Goal: Information Seeking & Learning: Find specific page/section

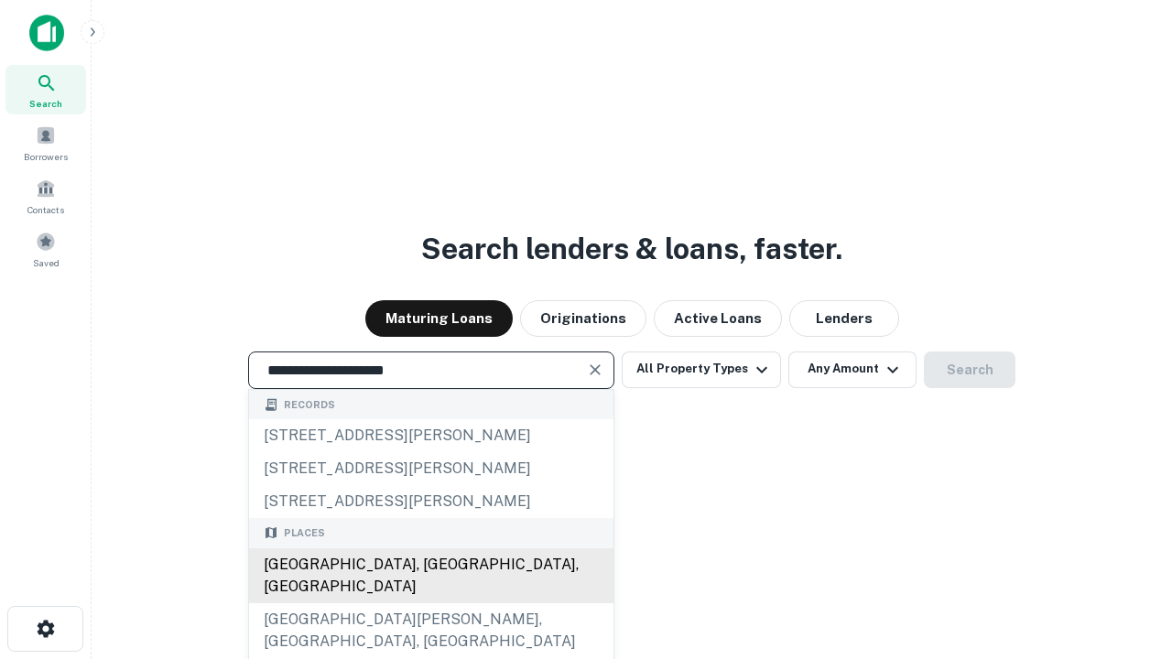
click at [430, 603] on div "Santa Monica, CA, USA" at bounding box center [431, 575] width 364 height 55
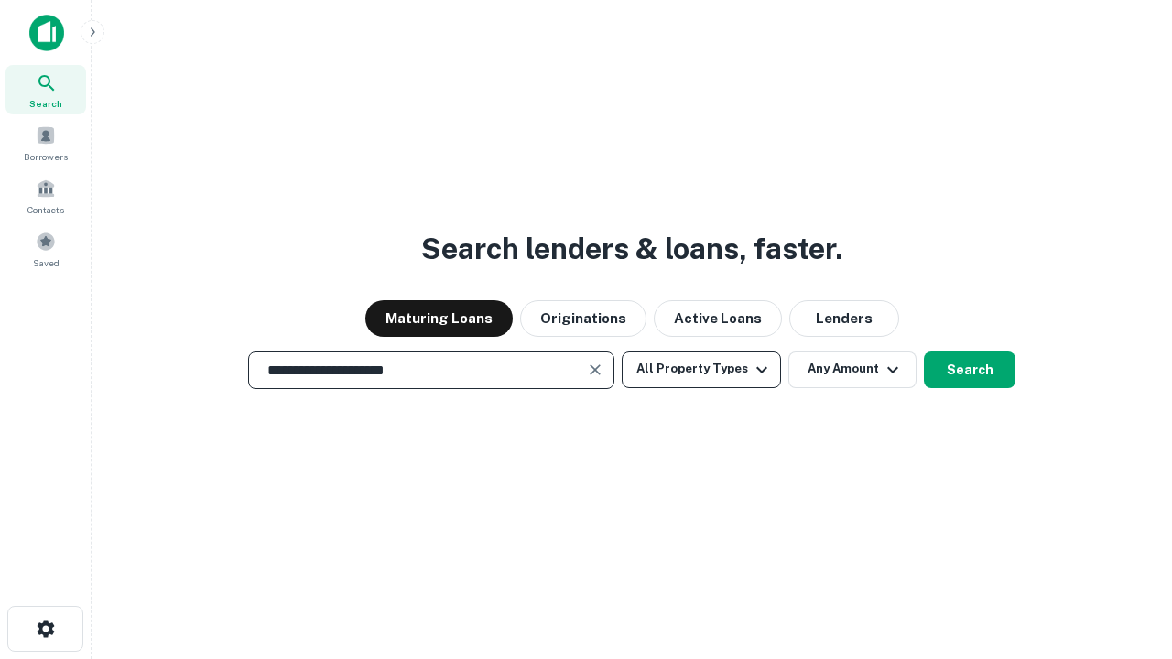
type input "**********"
click at [701, 369] on button "All Property Types" at bounding box center [701, 370] width 159 height 37
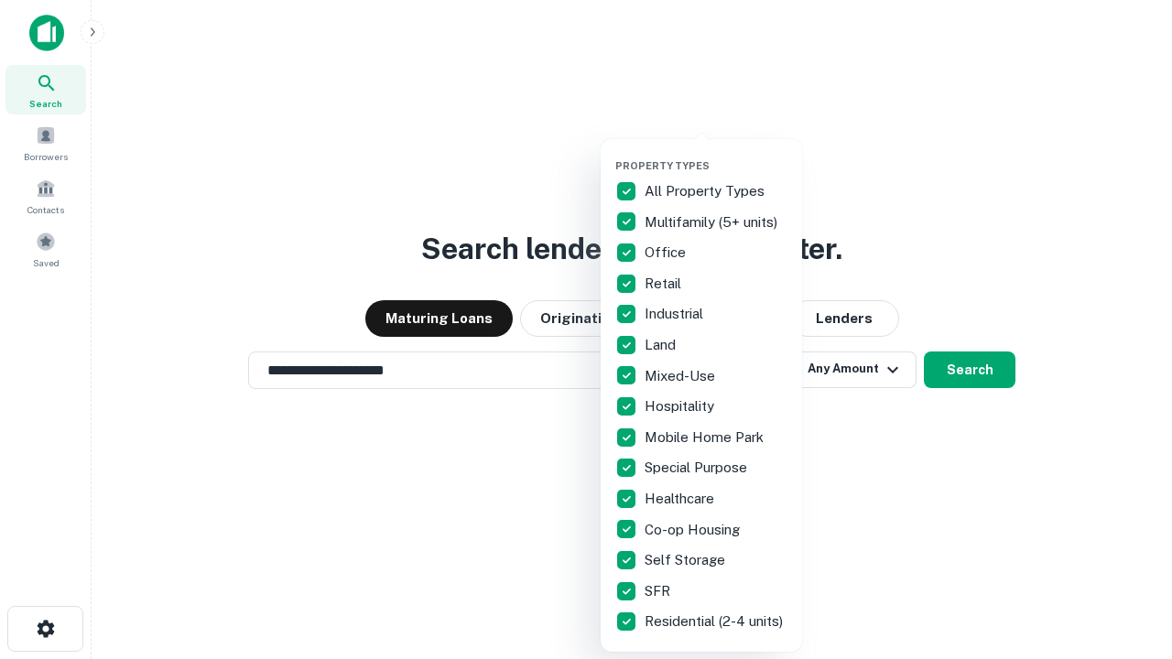
click at [716, 154] on button "button" at bounding box center [715, 154] width 201 height 1
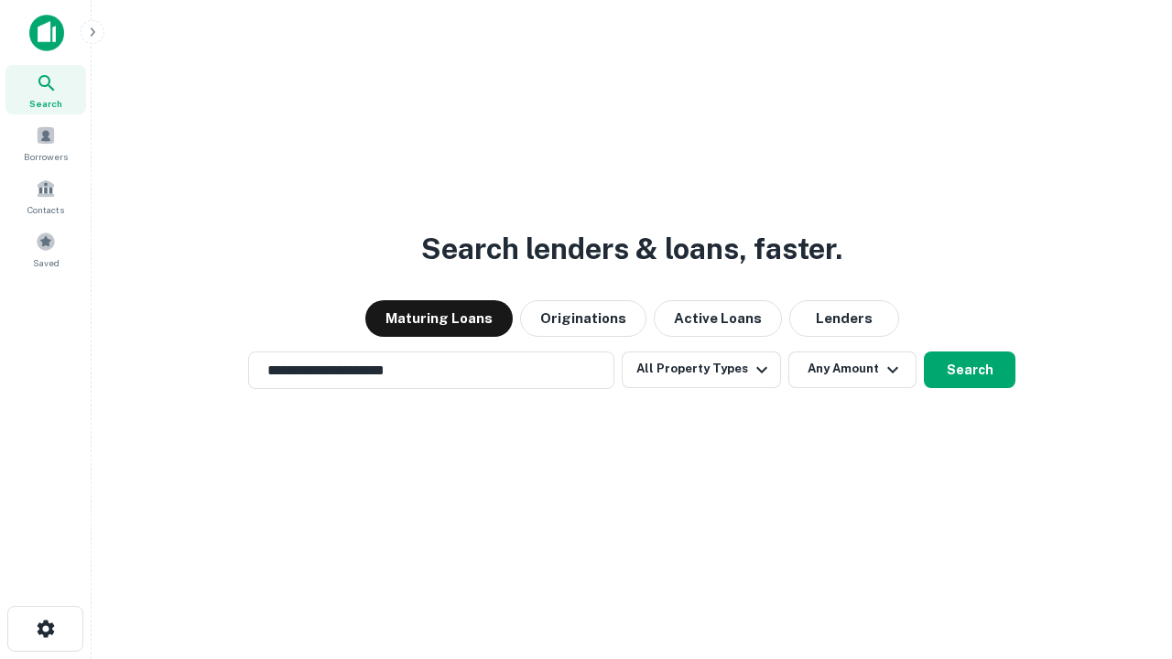
scroll to position [28, 0]
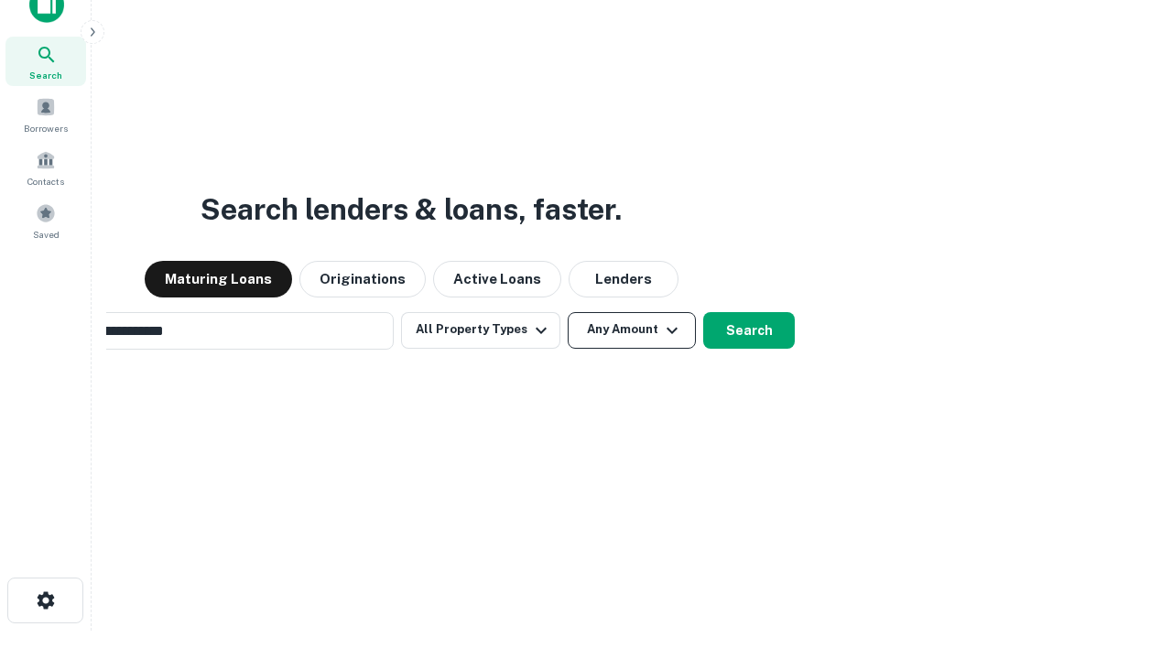
click at [568, 312] on button "Any Amount" at bounding box center [632, 330] width 128 height 37
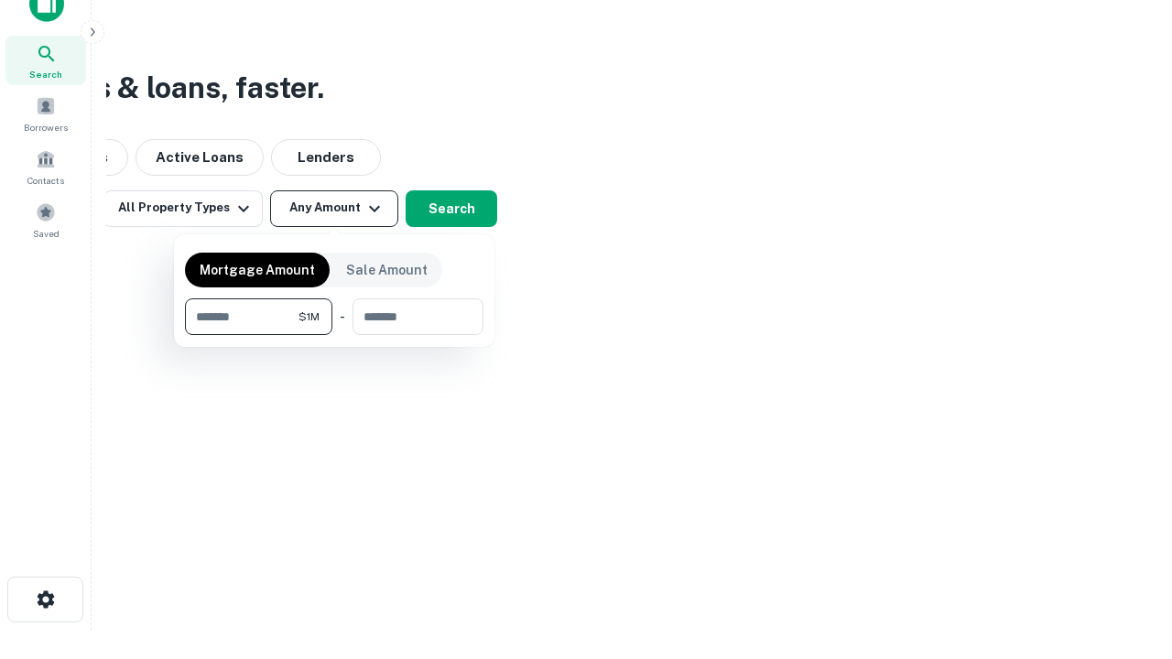
type input "*******"
click at [334, 335] on button "button" at bounding box center [334, 335] width 298 height 1
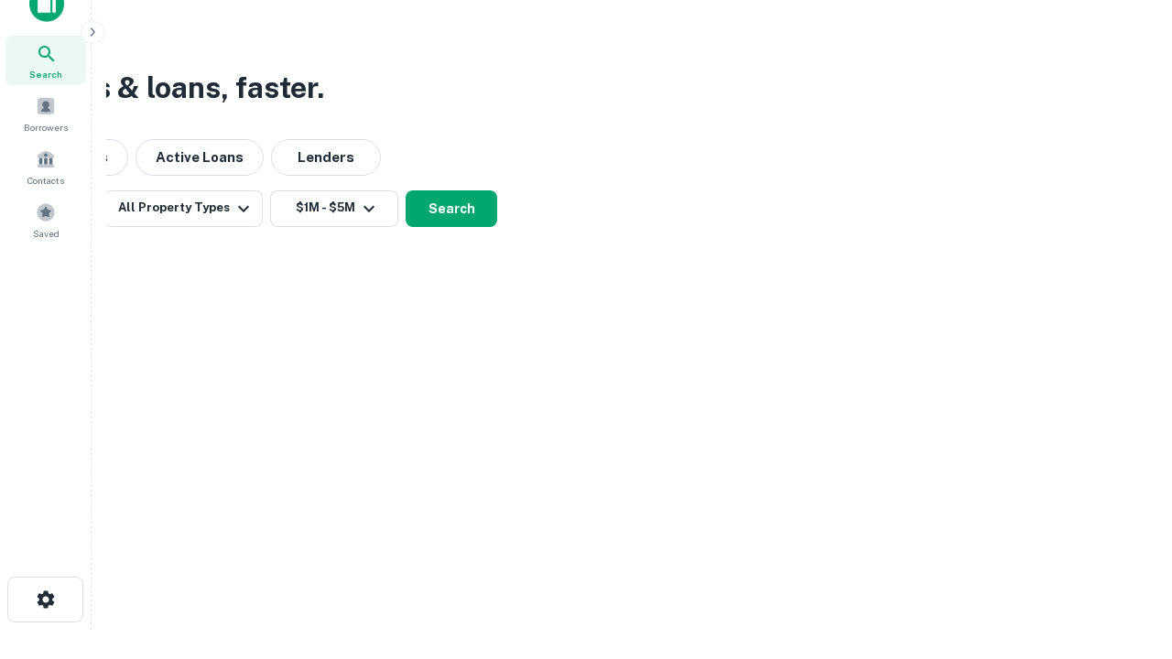
scroll to position [11, 338]
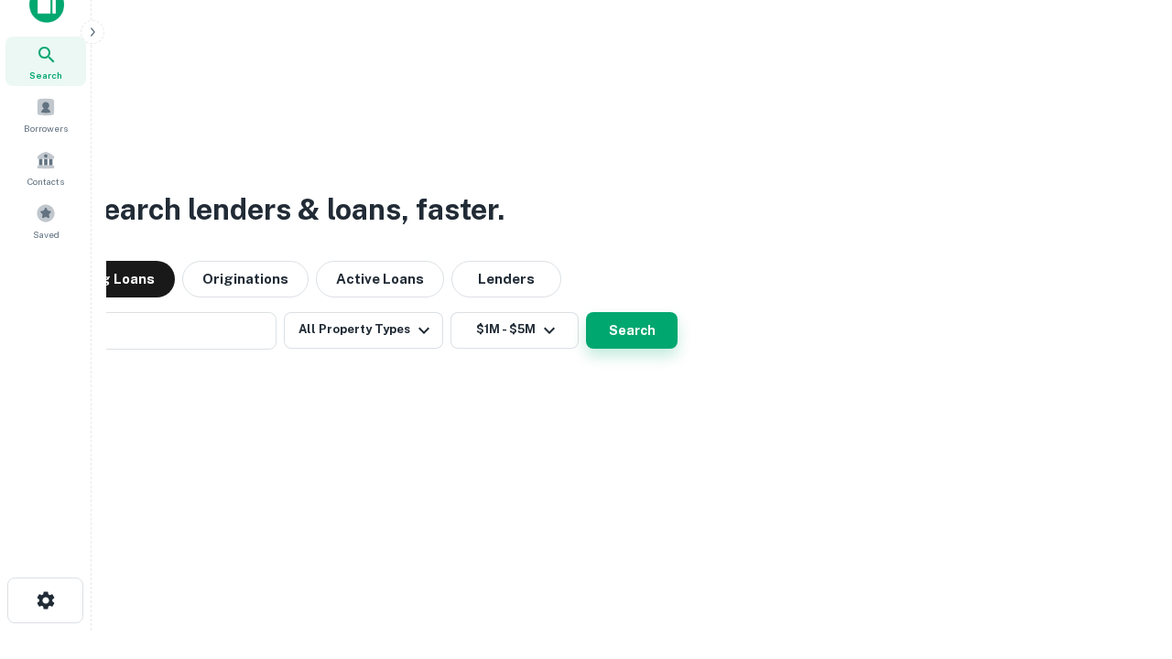
click at [586, 312] on button "Search" at bounding box center [632, 330] width 92 height 37
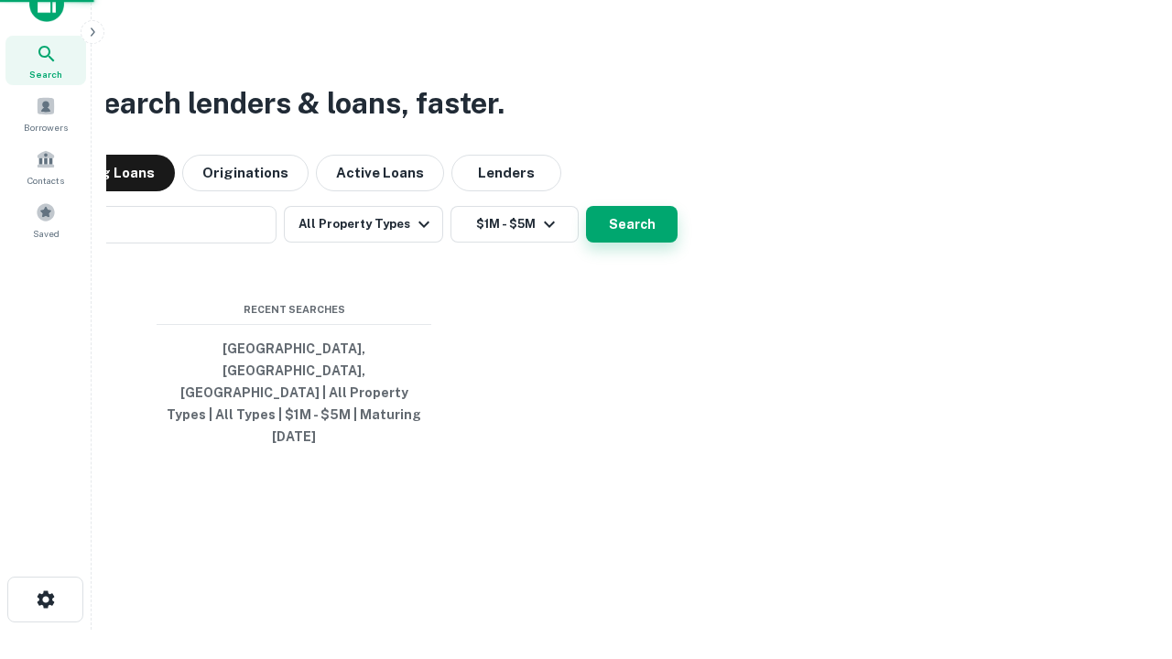
scroll to position [49, 518]
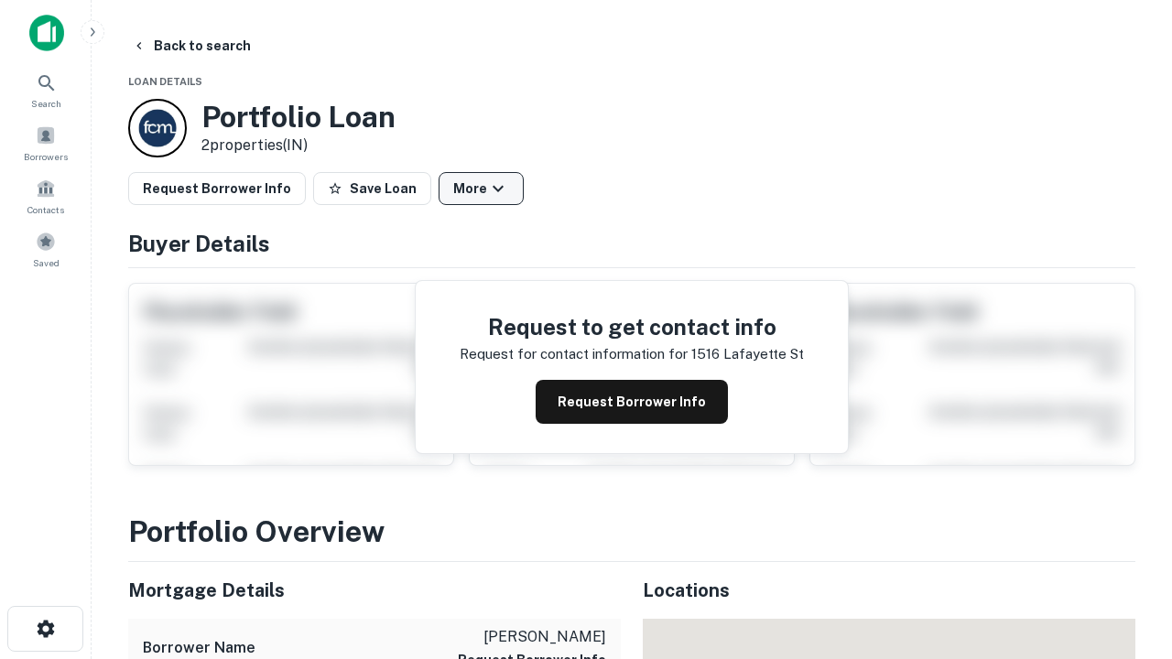
click at [481, 189] on button "More" at bounding box center [481, 188] width 85 height 33
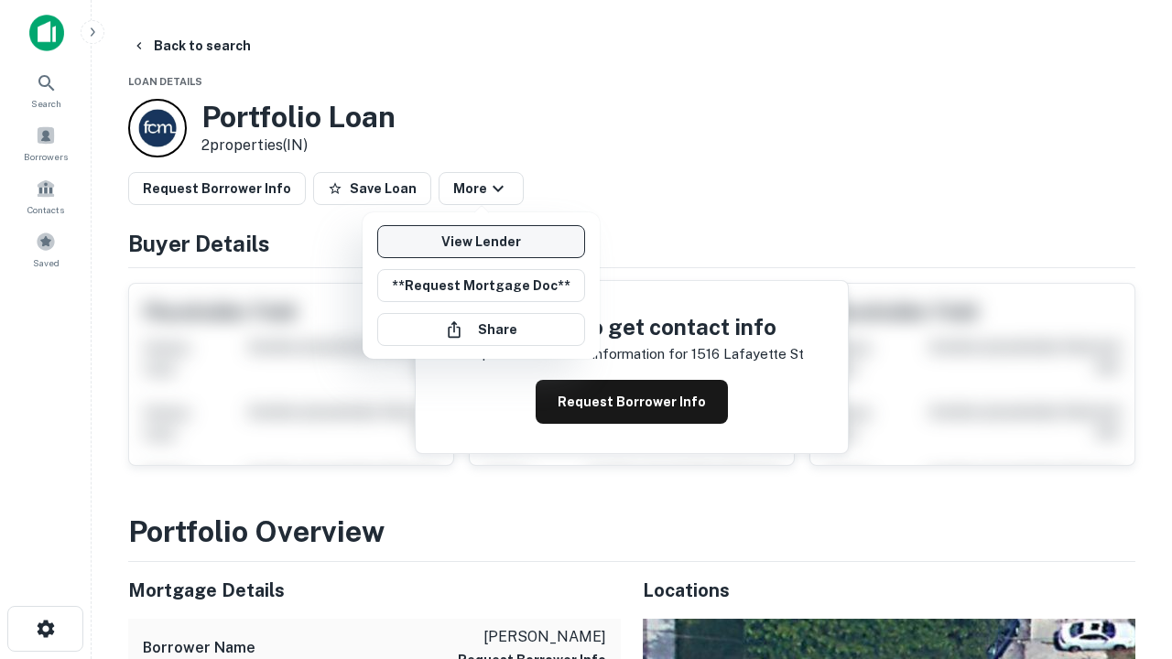
click at [481, 242] on link "View Lender" at bounding box center [481, 241] width 208 height 33
